Goal: Task Accomplishment & Management: Complete application form

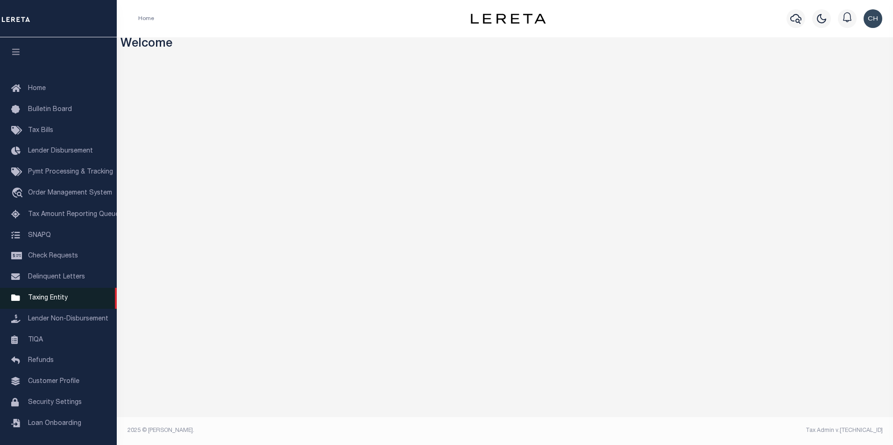
click at [51, 302] on span "Taxing Entity" at bounding box center [48, 298] width 40 height 7
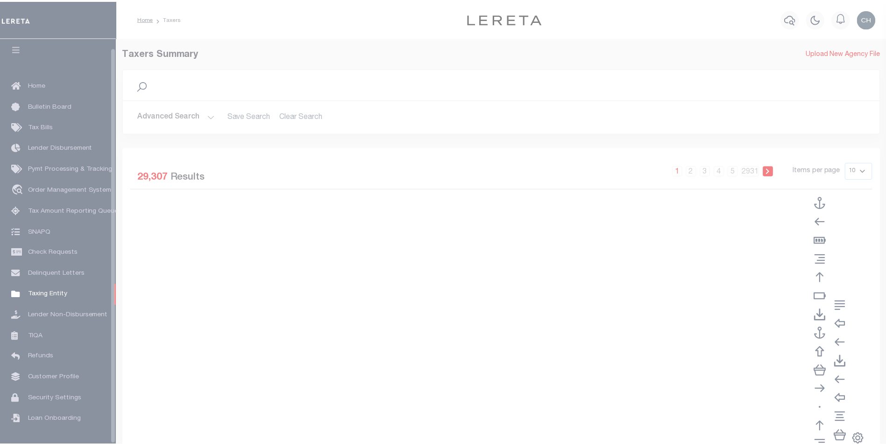
scroll to position [9, 0]
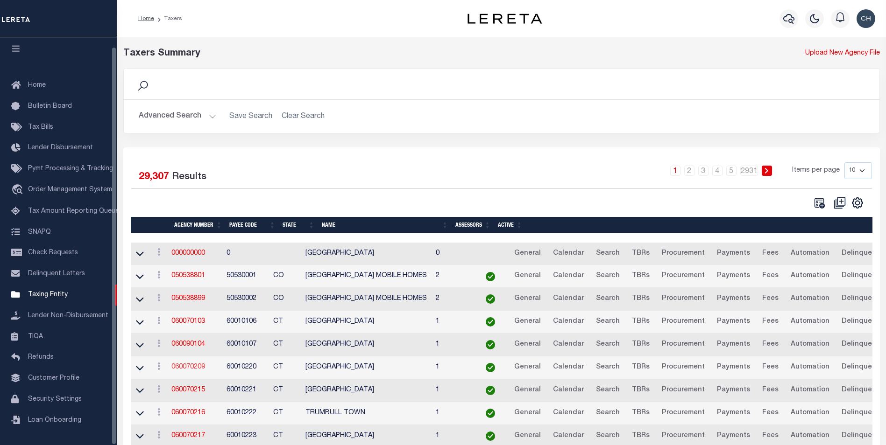
click at [197, 369] on link "060070209" at bounding box center [188, 367] width 34 height 7
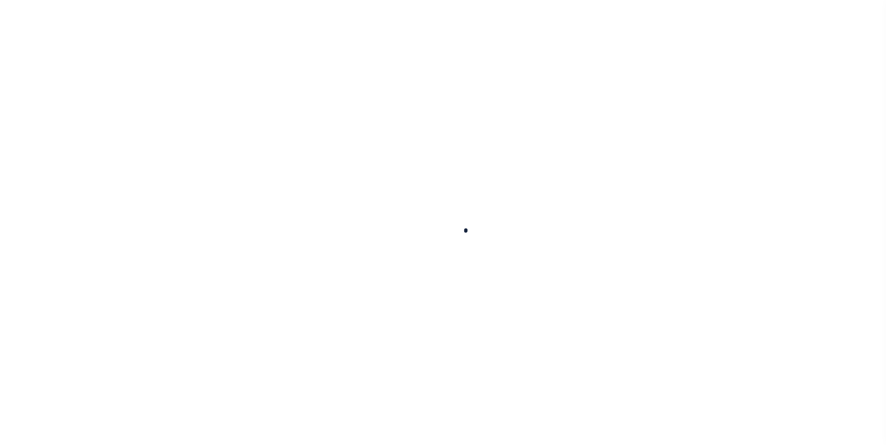
select select
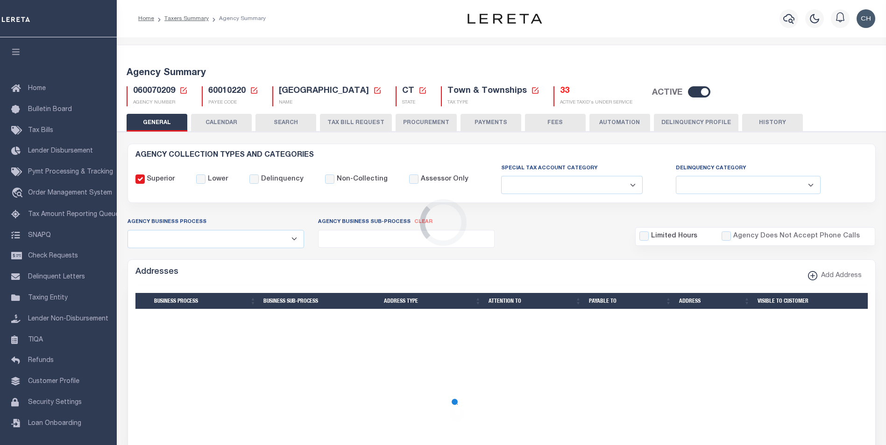
checkbox input "false"
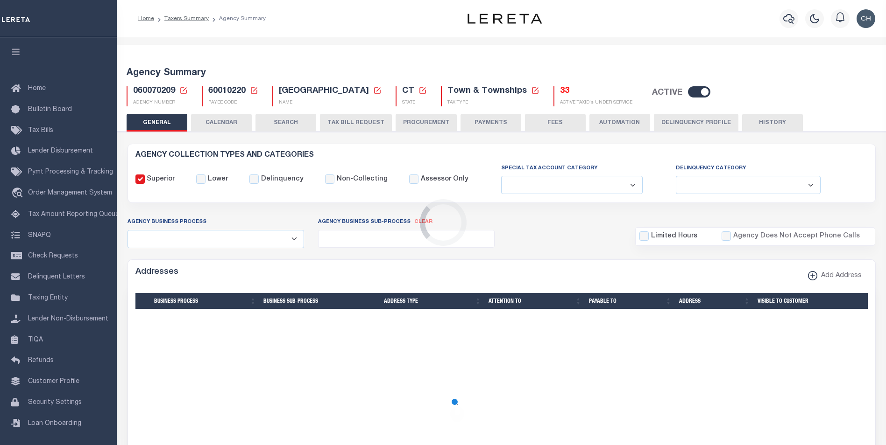
type input "900117019"
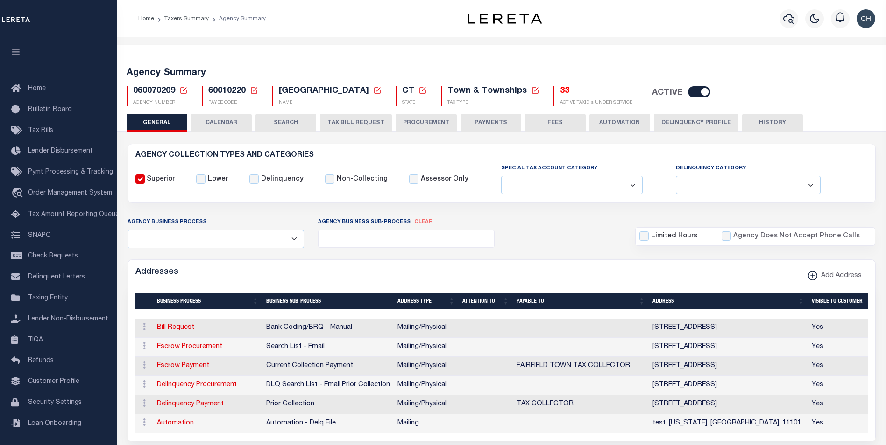
drag, startPoint x: 356, startPoint y: 360, endPoint x: 274, endPoint y: 266, distance: 125.0
click at [274, 266] on div "Addresses Add Address" at bounding box center [501, 273] width 747 height 26
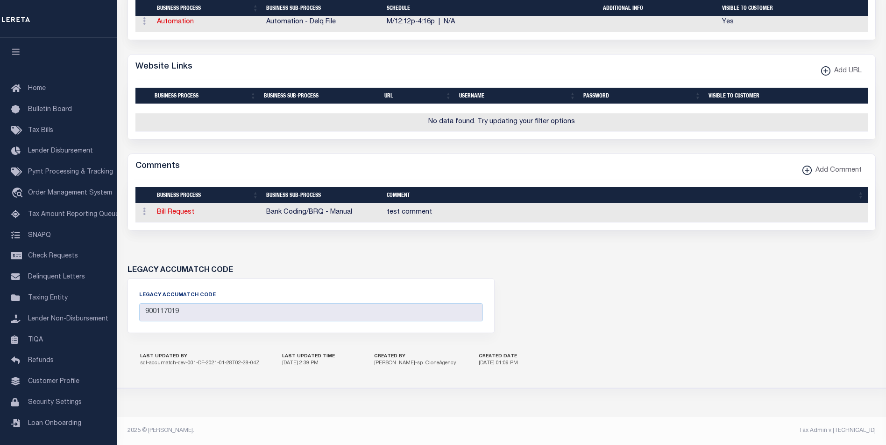
scroll to position [754, 0]
